Goal: Transaction & Acquisition: Purchase product/service

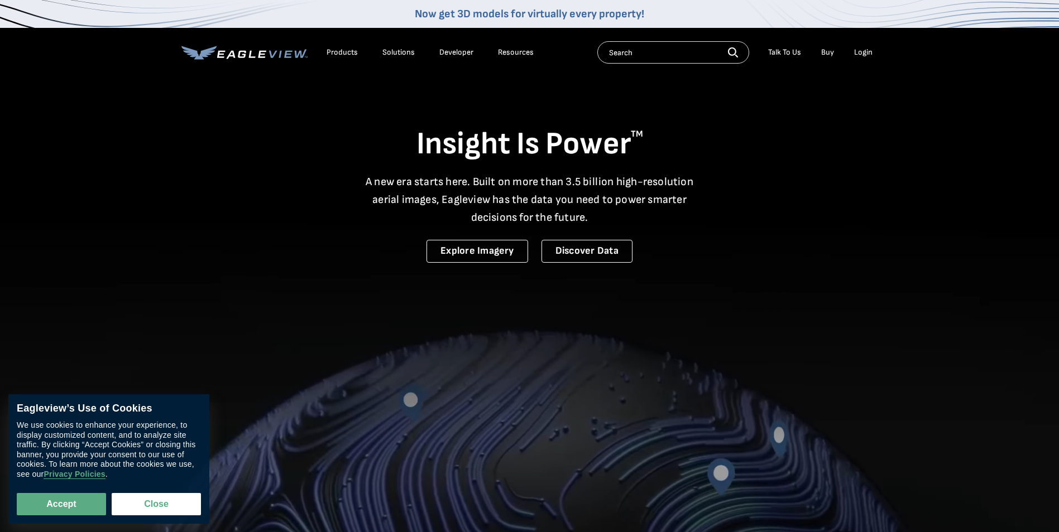
click at [863, 50] on div "Login" at bounding box center [863, 52] width 18 height 10
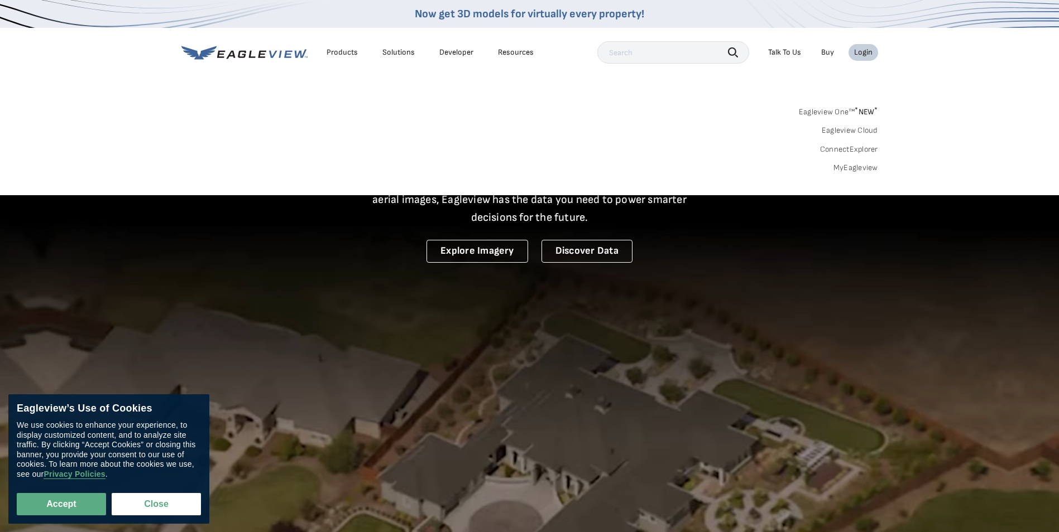
click at [853, 170] on link "MyEagleview" at bounding box center [855, 168] width 45 height 10
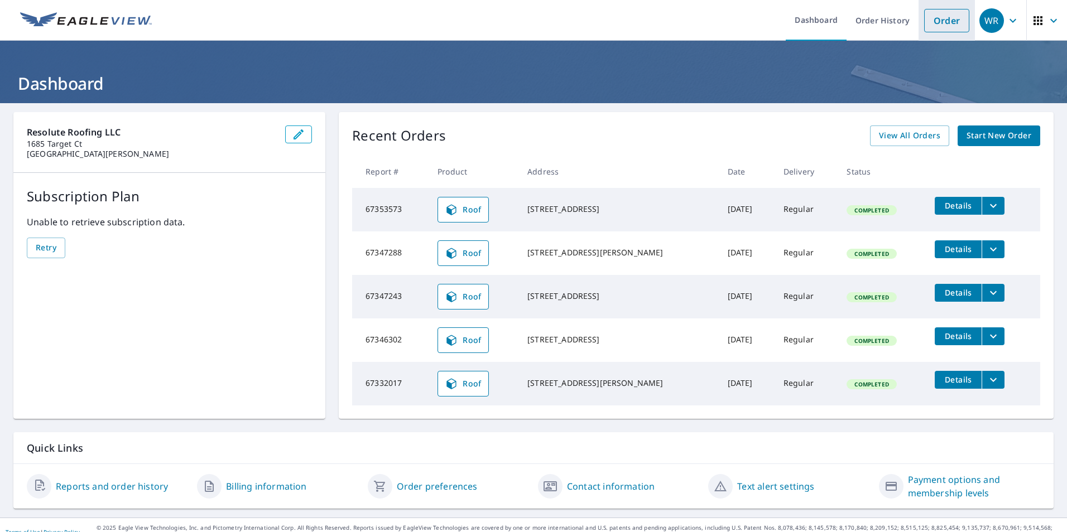
click at [952, 21] on link "Order" at bounding box center [946, 20] width 45 height 23
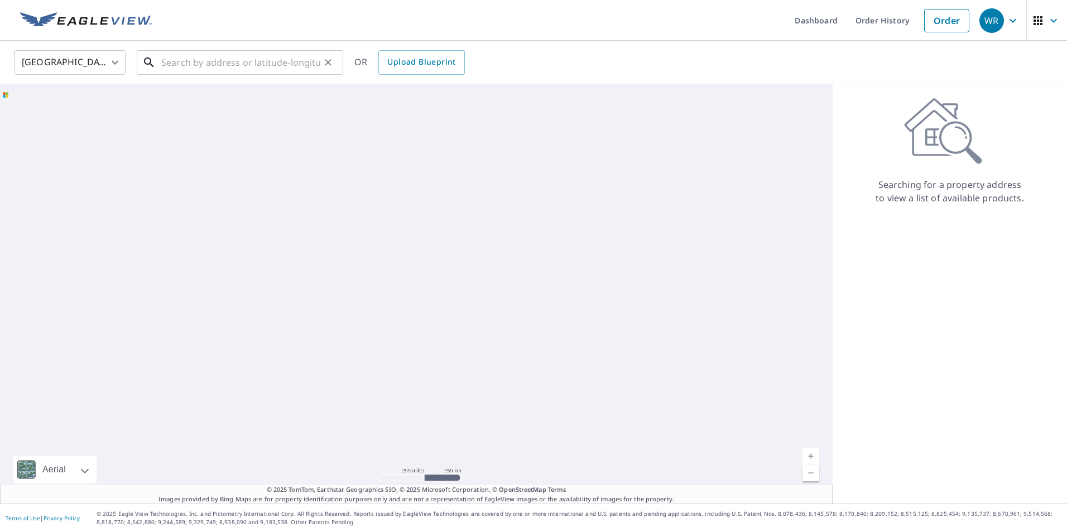
click at [268, 59] on input "text" at bounding box center [240, 62] width 159 height 31
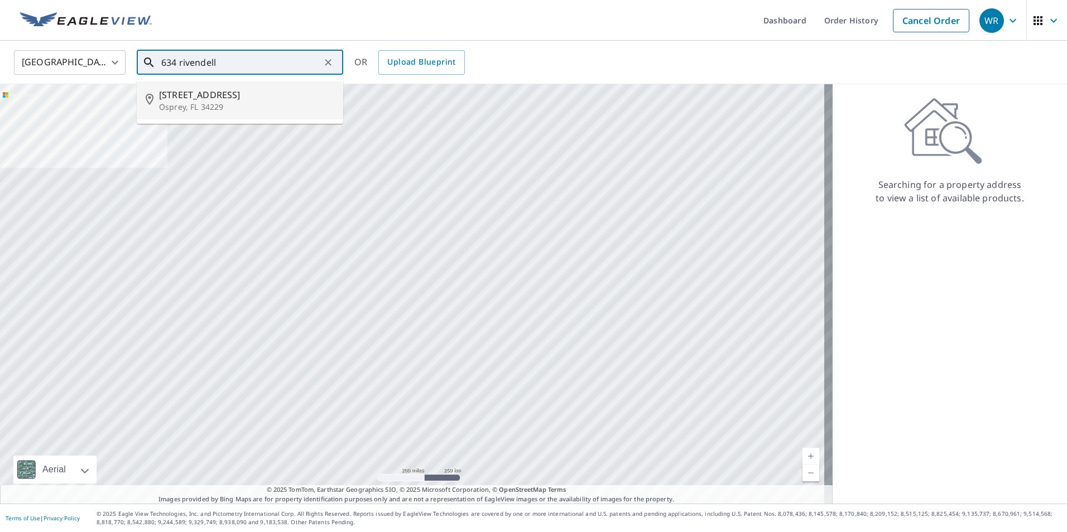
click at [251, 110] on p "Osprey, FL 34229" at bounding box center [246, 107] width 175 height 11
type input "634 Rivendell Blvd Osprey, FL 34229"
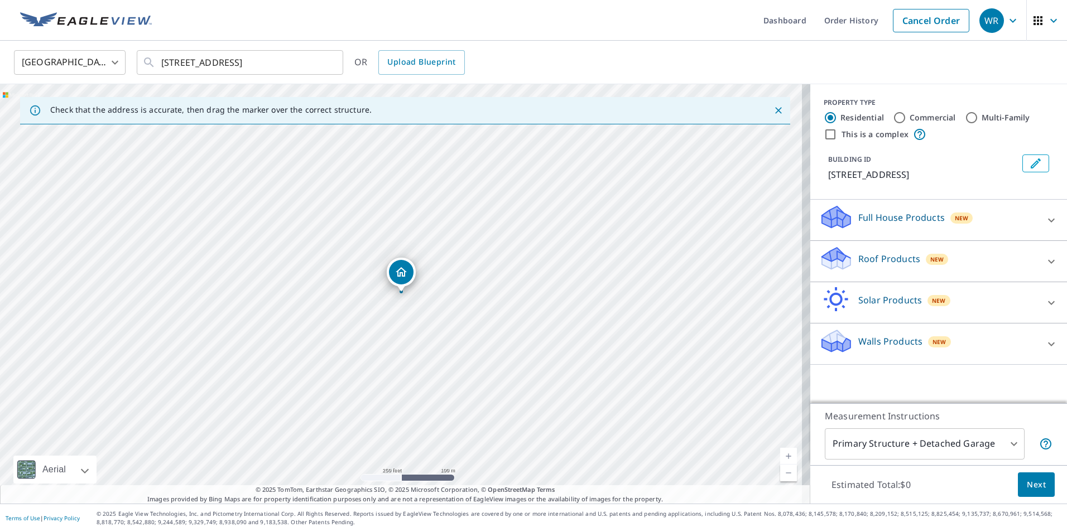
click at [987, 265] on div "Roof Products New" at bounding box center [928, 262] width 219 height 32
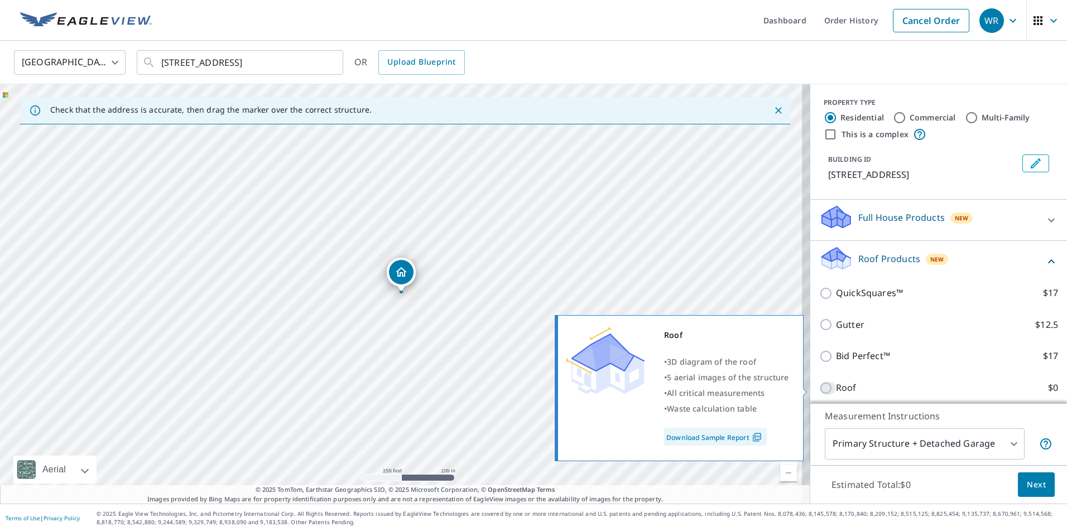
click at [819, 390] on input "Roof $0" at bounding box center [827, 388] width 17 height 13
checkbox input "true"
type input "3"
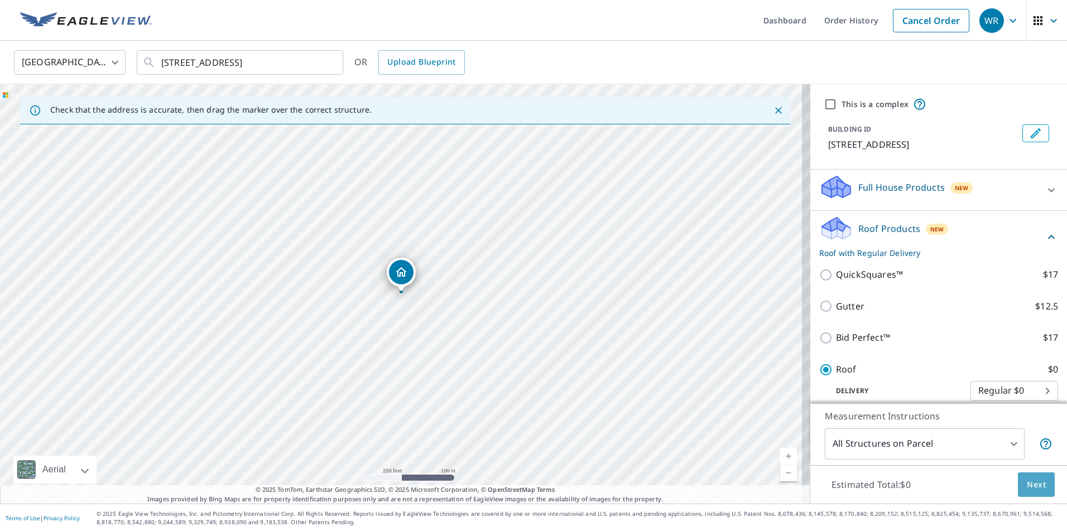
click at [1028, 489] on span "Next" at bounding box center [1036, 485] width 19 height 14
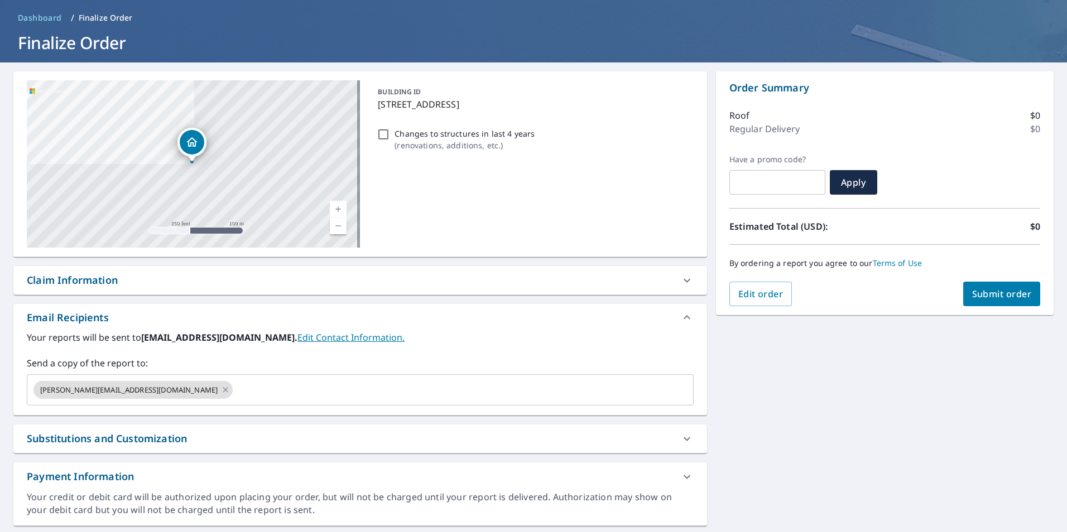
scroll to position [41, 0]
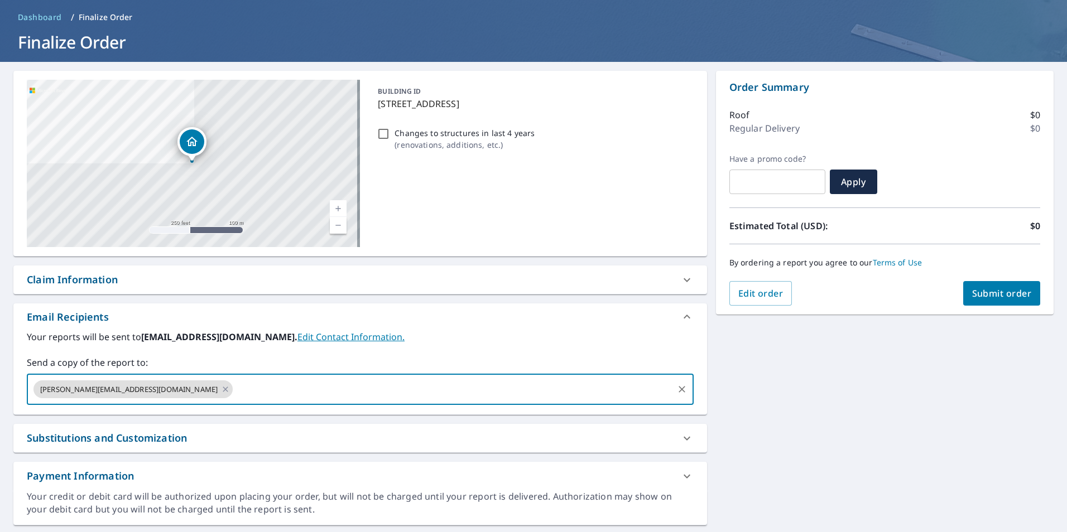
click at [371, 391] on input "text" at bounding box center [453, 389] width 438 height 21
type input "rex@resoluteroofs.com"
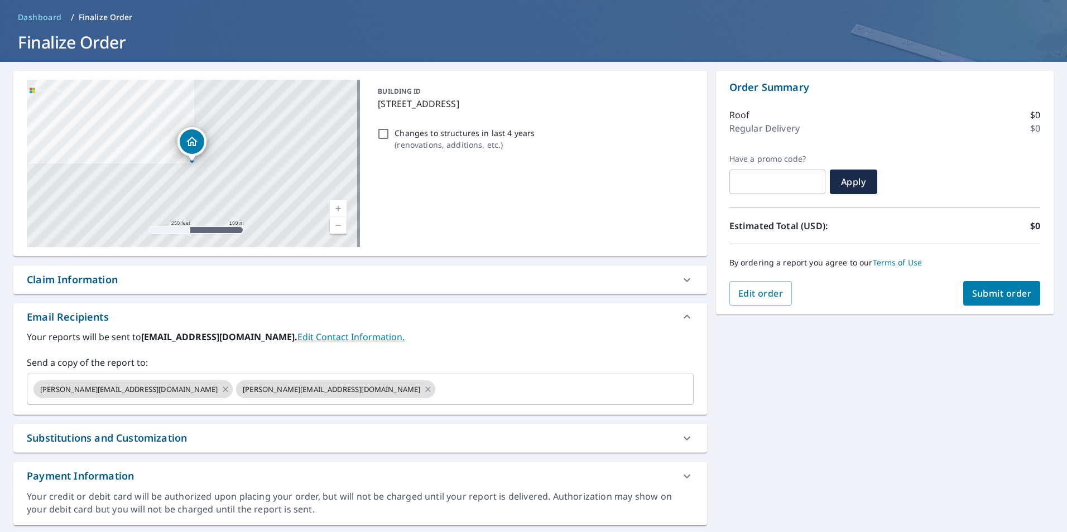
click at [844, 393] on div "634 Rivendell Blvd Osprey, FL 34229 Aerial Road A standard road map Aerial A de…" at bounding box center [533, 298] width 1067 height 473
click at [1011, 296] on span "Submit order" at bounding box center [1002, 293] width 60 height 12
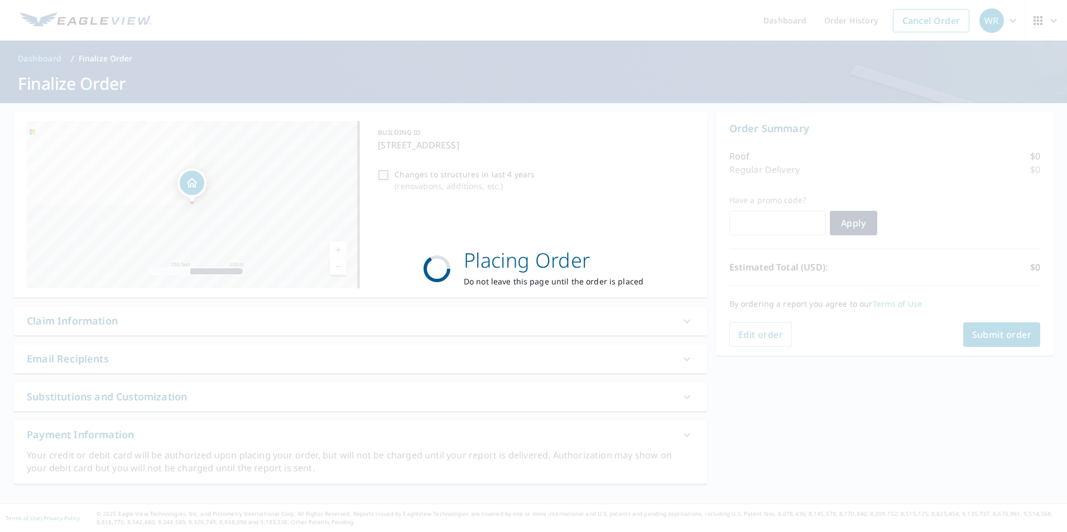
scroll to position [0, 0]
